Goal: Information Seeking & Learning: Learn about a topic

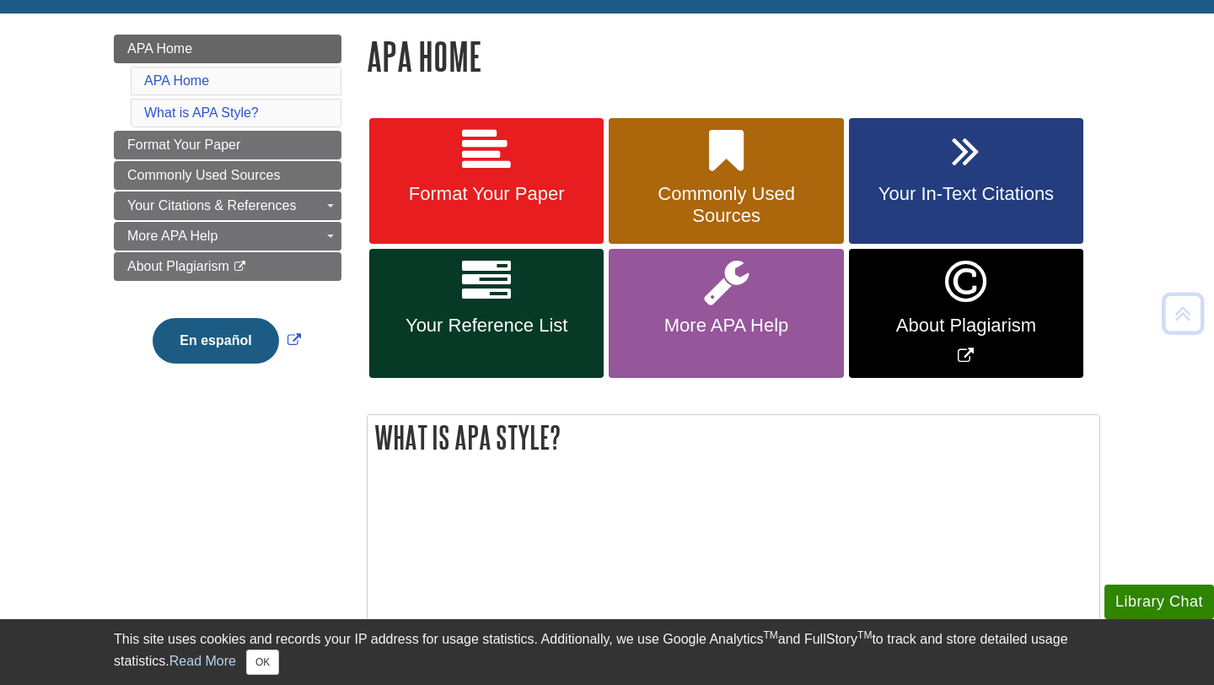
scroll to position [245, 0]
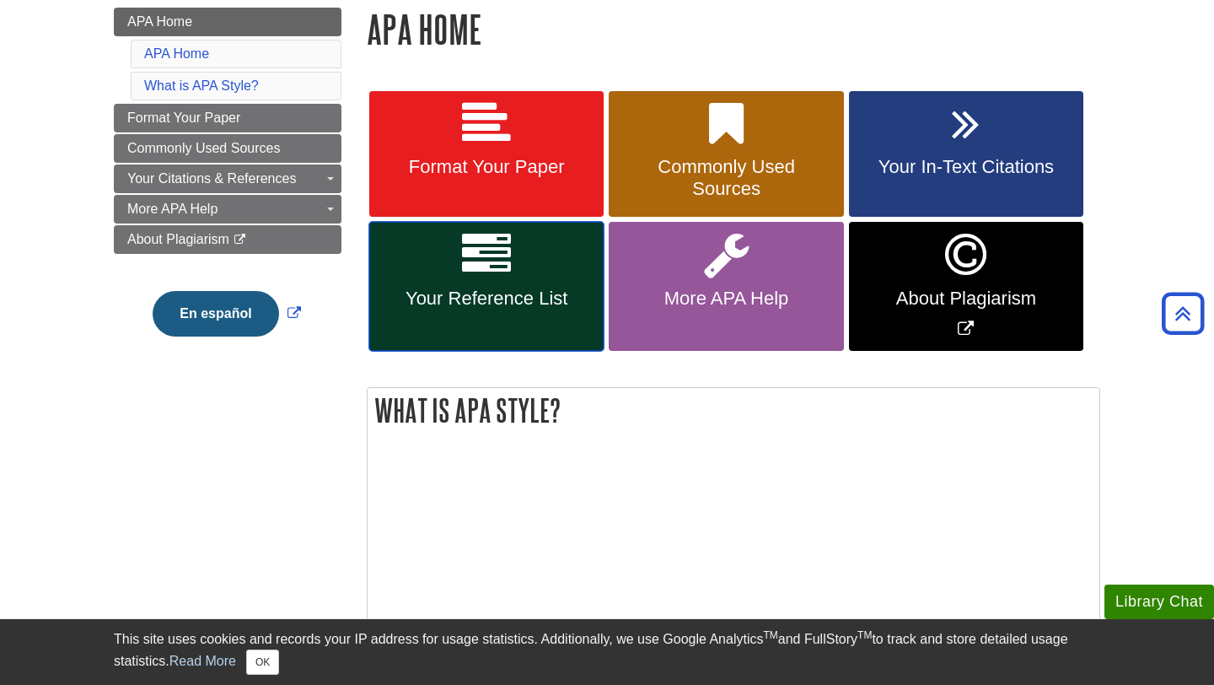
click at [479, 254] on icon at bounding box center [486, 254] width 49 height 49
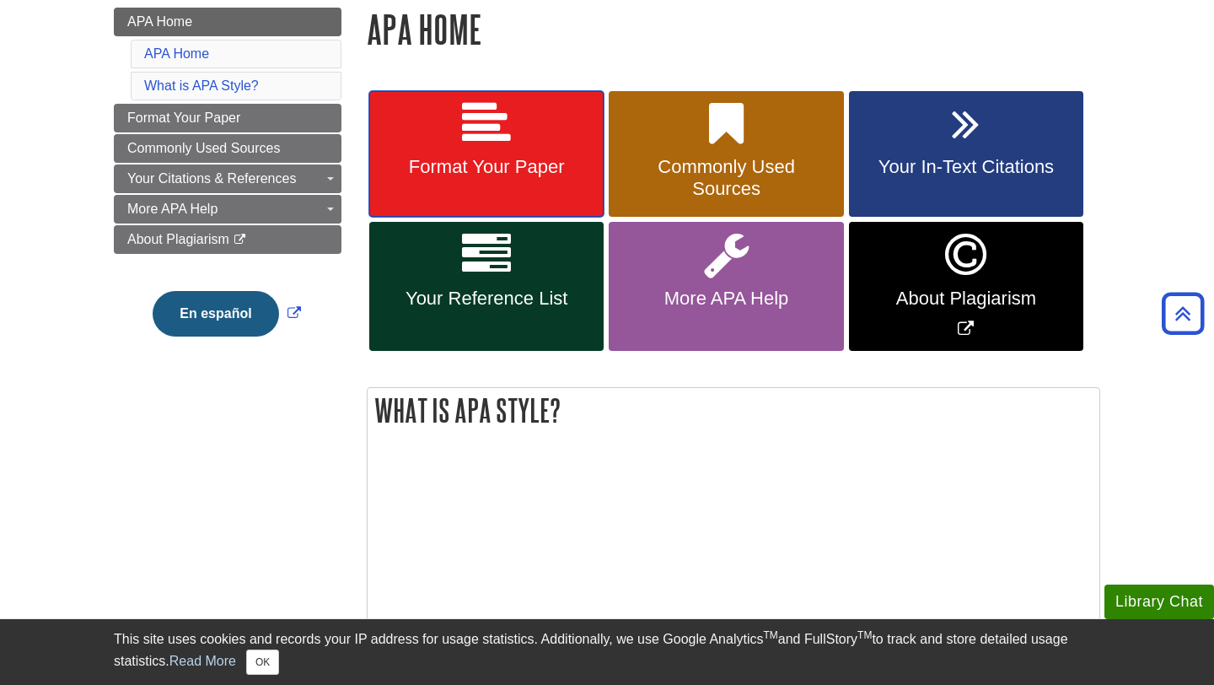
click at [550, 156] on span "Format Your Paper" at bounding box center [486, 167] width 209 height 22
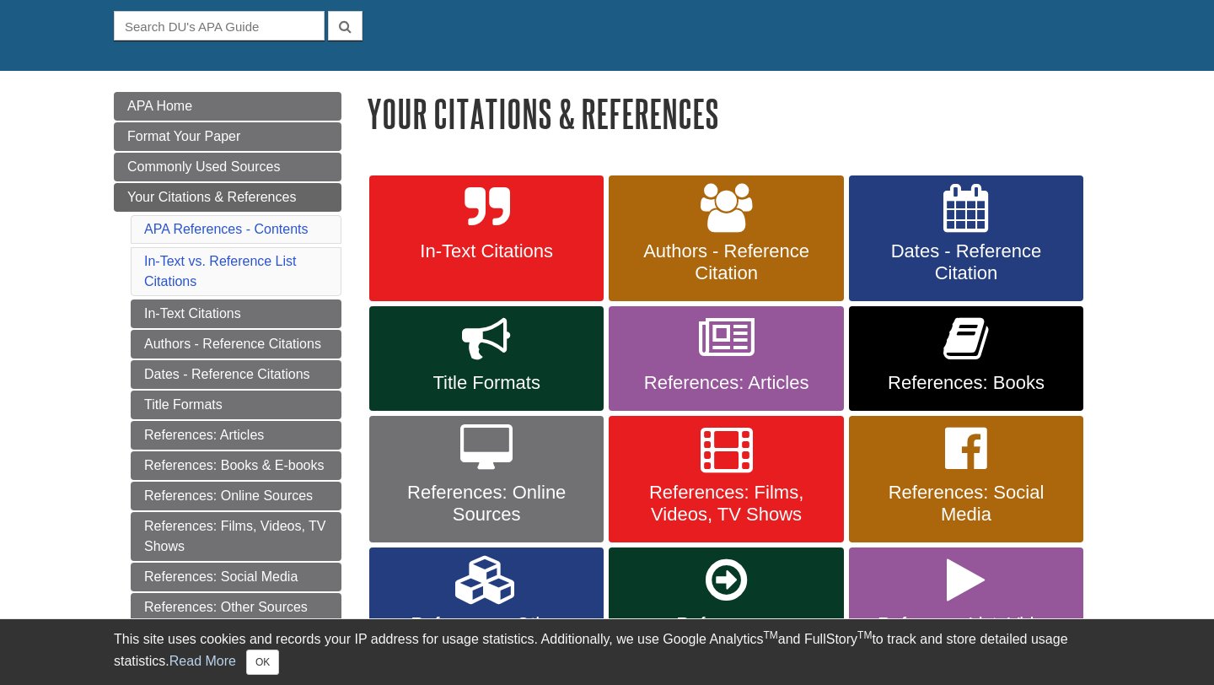
scroll to position [176, 0]
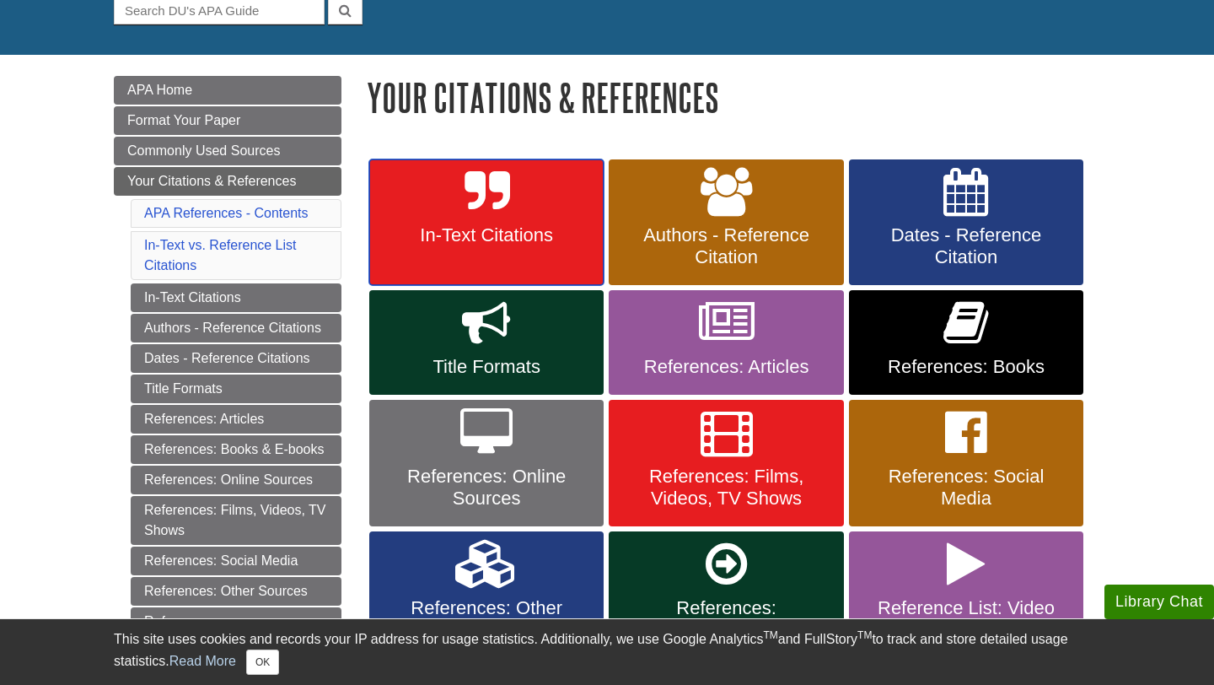
click at [496, 200] on icon at bounding box center [487, 192] width 45 height 49
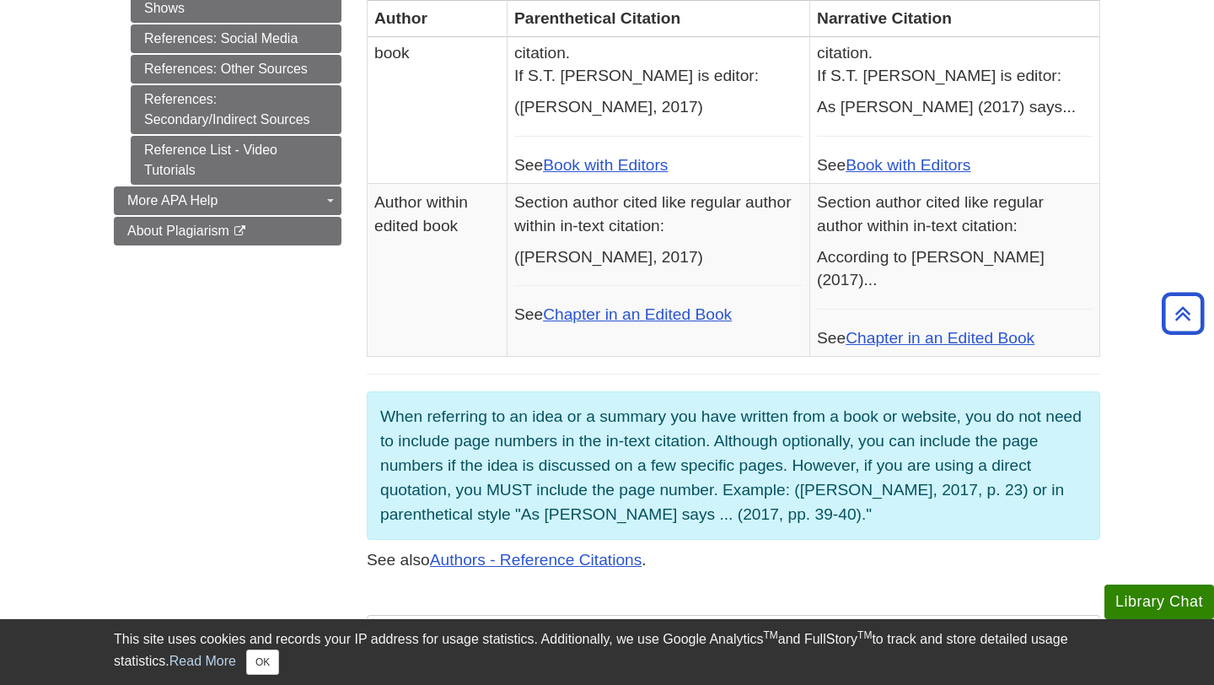
scroll to position [1014, 0]
